Goal: Task Accomplishment & Management: Manage account settings

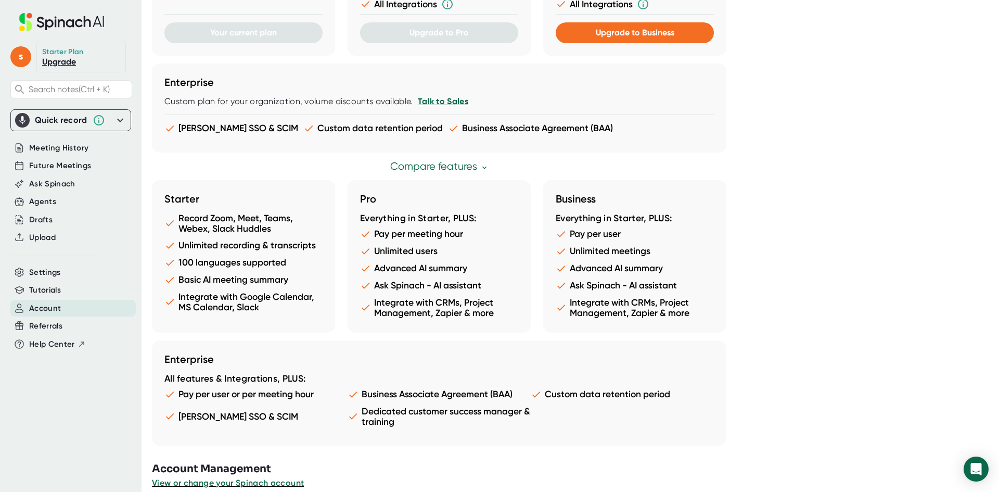
scroll to position [445, 0]
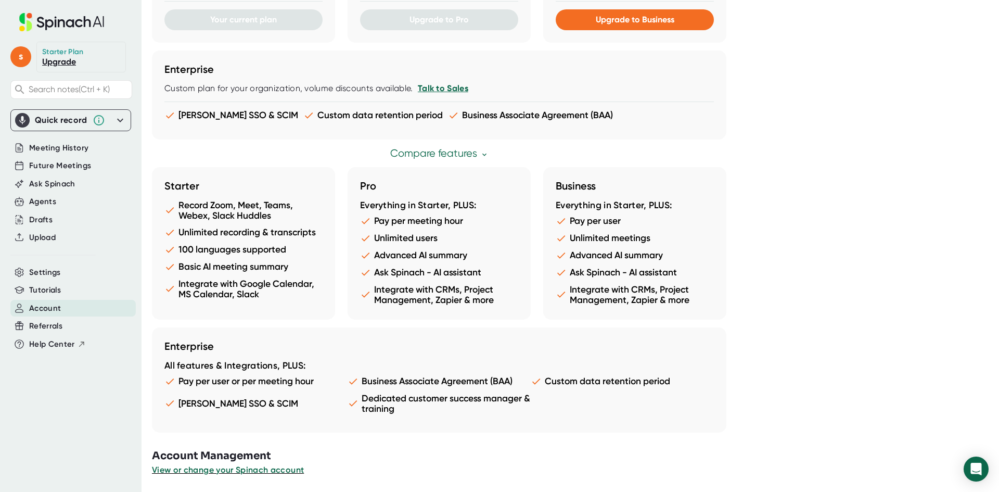
click at [290, 464] on button "View or change your Spinach account" at bounding box center [228, 470] width 152 height 12
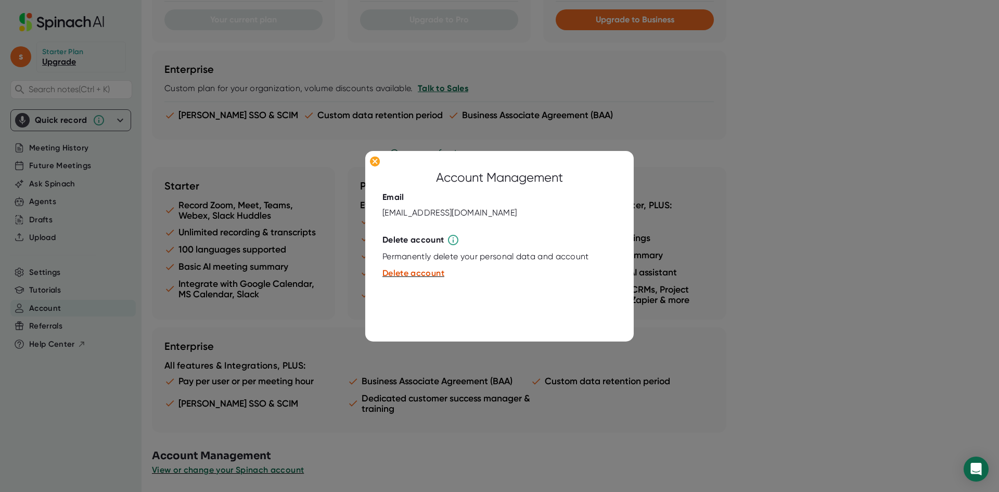
click at [489, 451] on div at bounding box center [499, 246] width 999 height 492
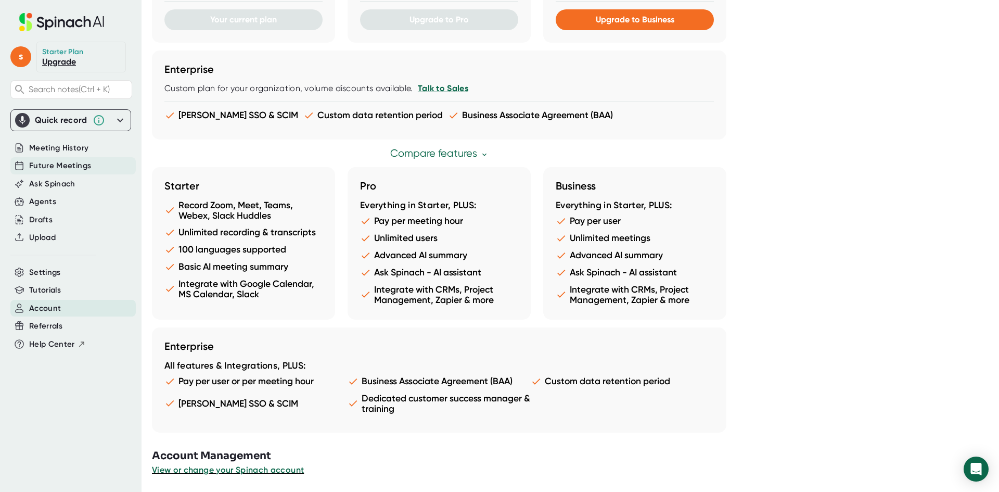
click at [56, 163] on span "Future Meetings" at bounding box center [60, 166] width 62 height 12
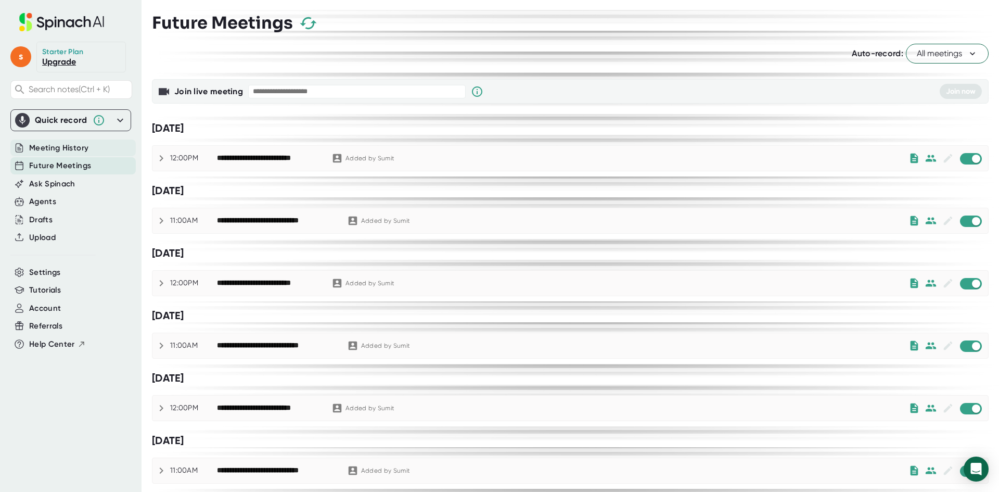
click at [107, 148] on div "Meeting History" at bounding box center [72, 147] width 125 height 17
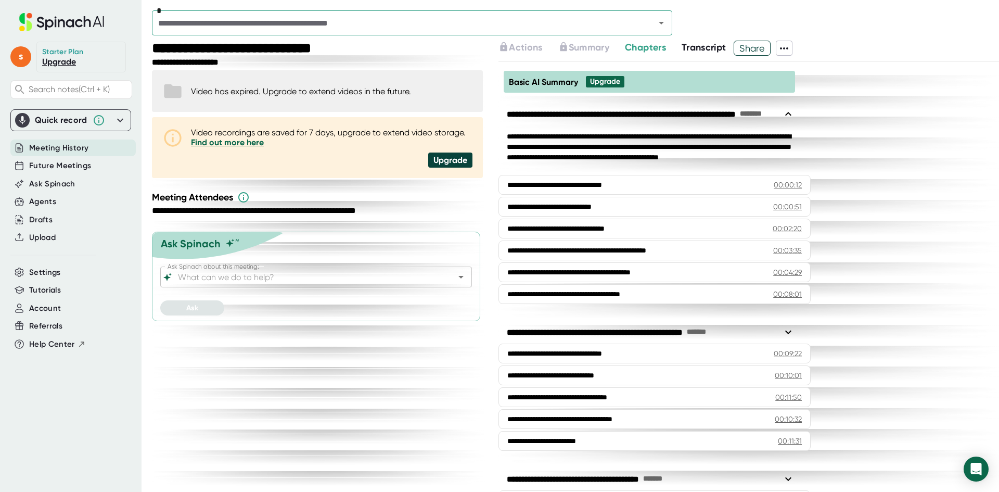
click at [84, 147] on span "Meeting History" at bounding box center [58, 148] width 59 height 12
click at [82, 170] on span "Future Meetings" at bounding box center [60, 166] width 62 height 12
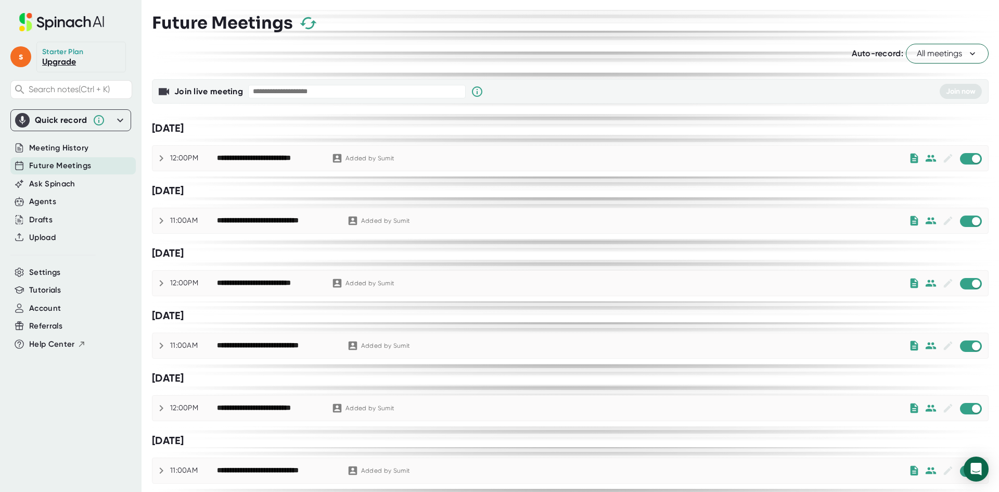
click at [917, 55] on span "All meetings" at bounding box center [947, 53] width 61 height 12
